Goal: Check status: Check status

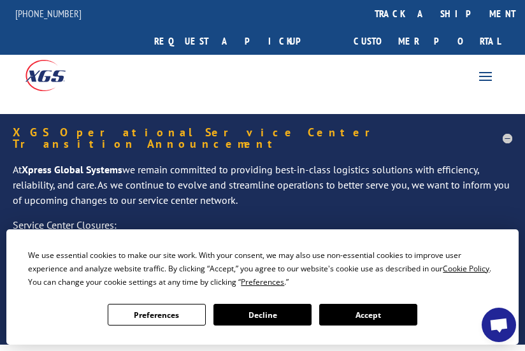
click at [365, 13] on link "track a shipment" at bounding box center [445, 13] width 160 height 27
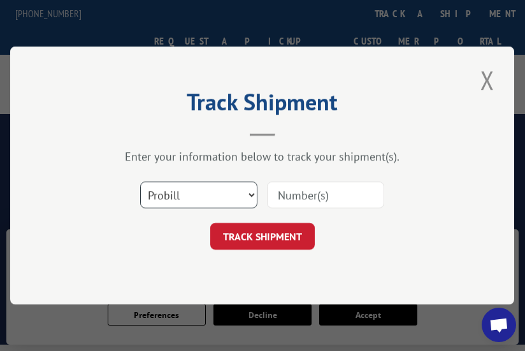
click at [229, 199] on select "Select category... Probill BOL PO" at bounding box center [198, 194] width 117 height 27
click at [299, 194] on input at bounding box center [325, 194] width 117 height 27
click at [248, 197] on select "Select category... Probill BOL PO" at bounding box center [198, 194] width 117 height 27
select select "bol"
click at [140, 181] on select "Select category... Probill BOL PO" at bounding box center [198, 194] width 117 height 27
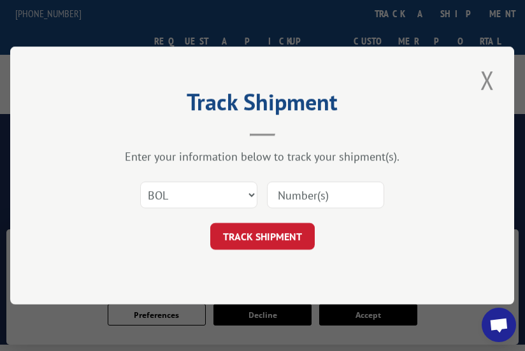
click at [291, 191] on input at bounding box center [325, 194] width 117 height 27
paste input "2825490"
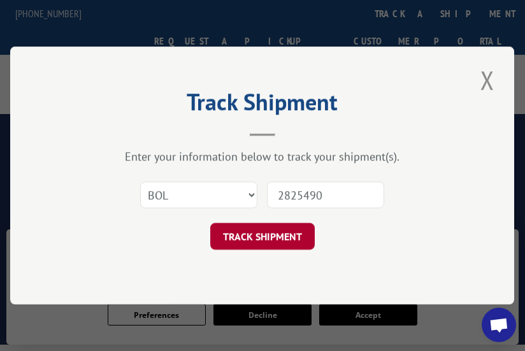
type input "2825490"
click at [272, 243] on button "TRACK SHIPMENT" at bounding box center [262, 236] width 104 height 27
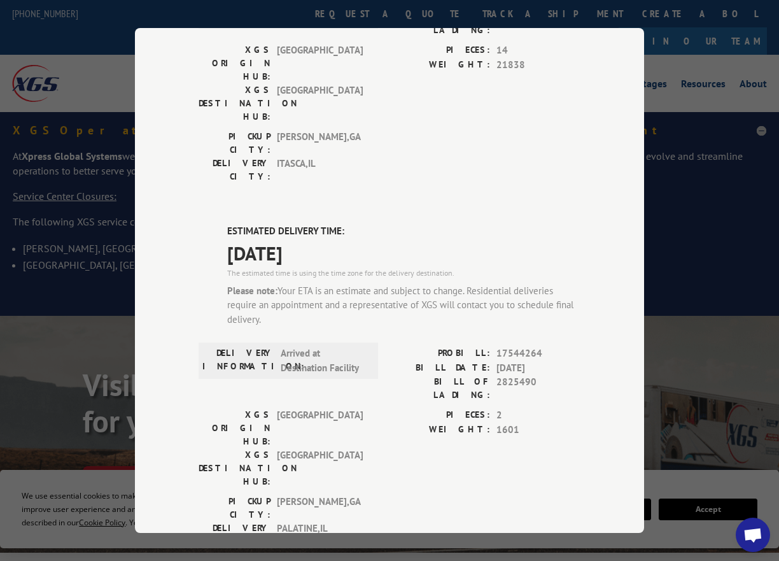
scroll to position [446, 0]
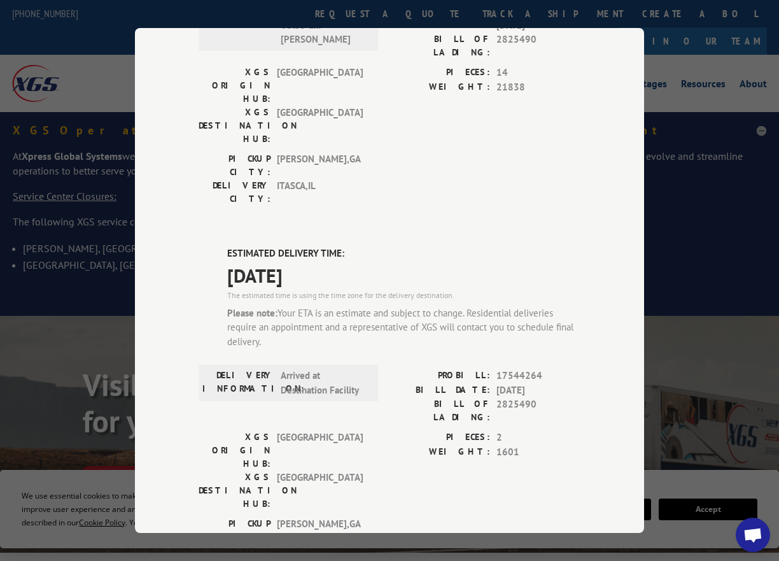
click at [524, 152] on div "Track Shipment DELIVERED DELIVERY INFORMATION: PROBILL: 9289063 BILL DATE: 08/2…" at bounding box center [389, 280] width 779 height 561
click at [55, 328] on div "Track Shipment DELIVERED DELIVERY INFORMATION: PROBILL: 9289063 BILL DATE: 08/2…" at bounding box center [389, 280] width 779 height 561
click at [524, 189] on div "Track Shipment DELIVERED DELIVERY INFORMATION: PROBILL: 9289063 BILL DATE: 08/2…" at bounding box center [389, 280] width 779 height 561
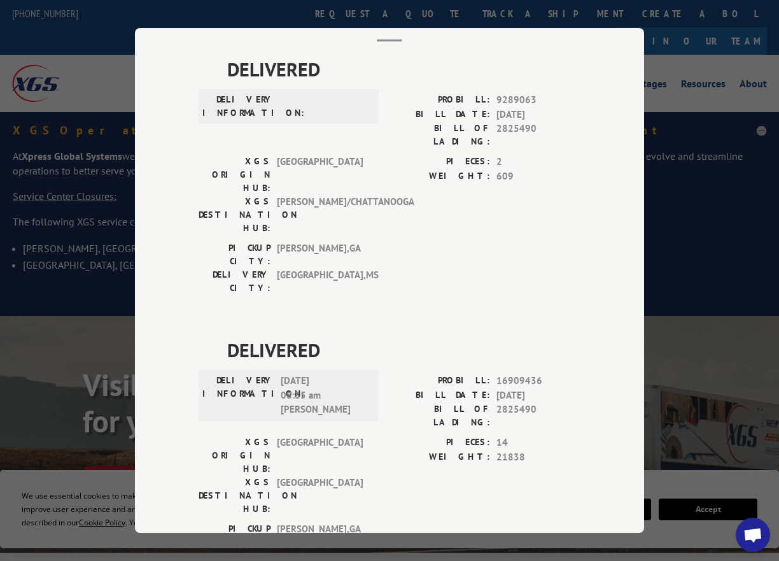
scroll to position [0, 0]
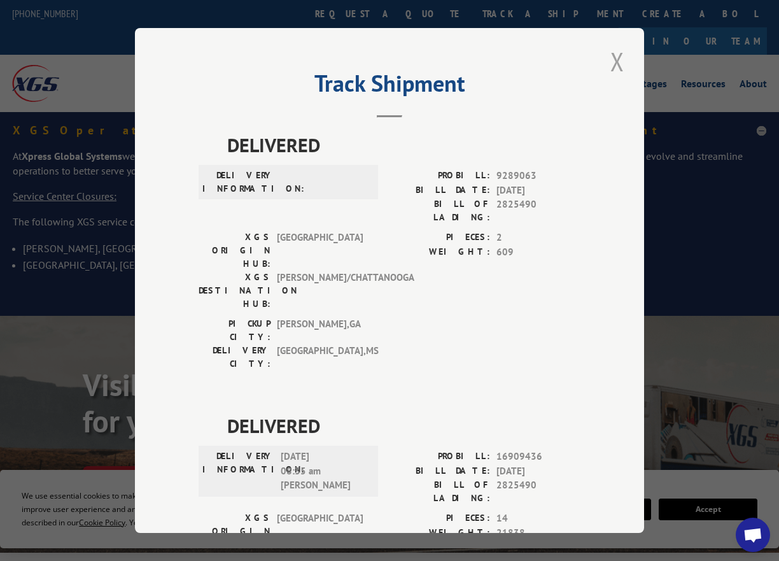
click at [524, 53] on button "Close modal" at bounding box center [618, 61] width 22 height 35
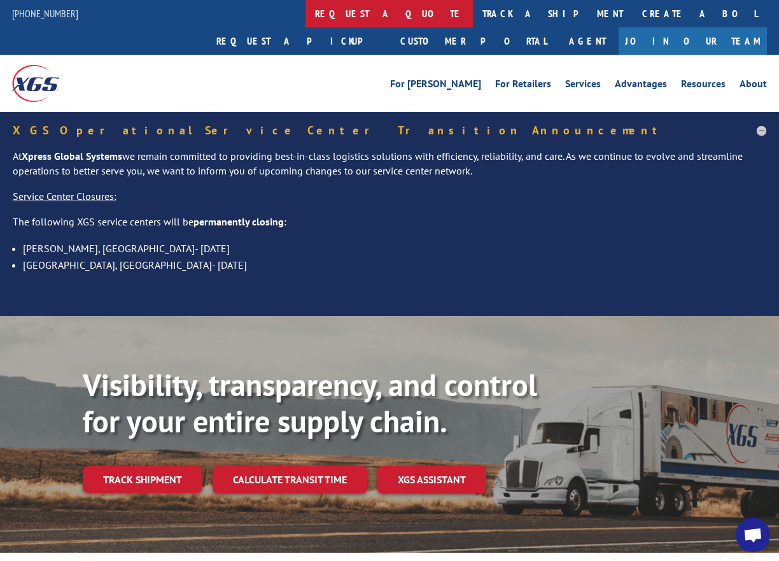
click at [306, 15] on link "request a quote" at bounding box center [389, 13] width 167 height 27
